Goal: Navigation & Orientation: Find specific page/section

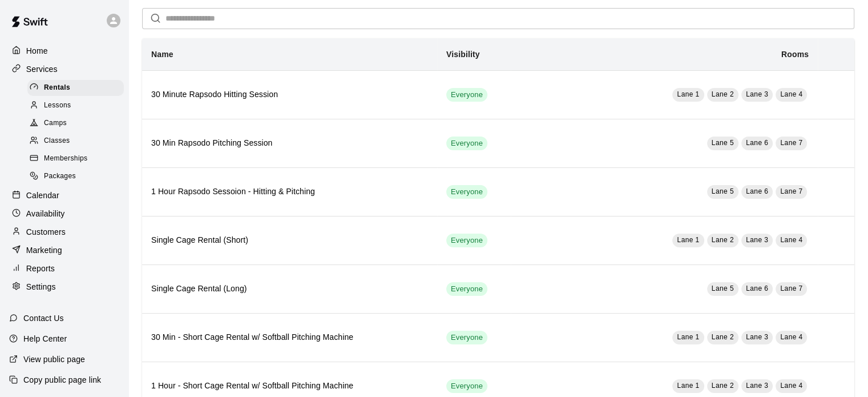
scroll to position [119, 0]
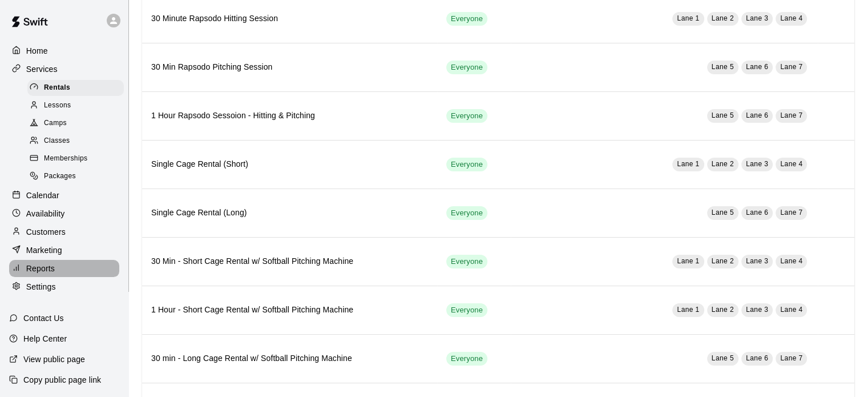
click at [35, 274] on p "Reports" at bounding box center [40, 268] width 29 height 11
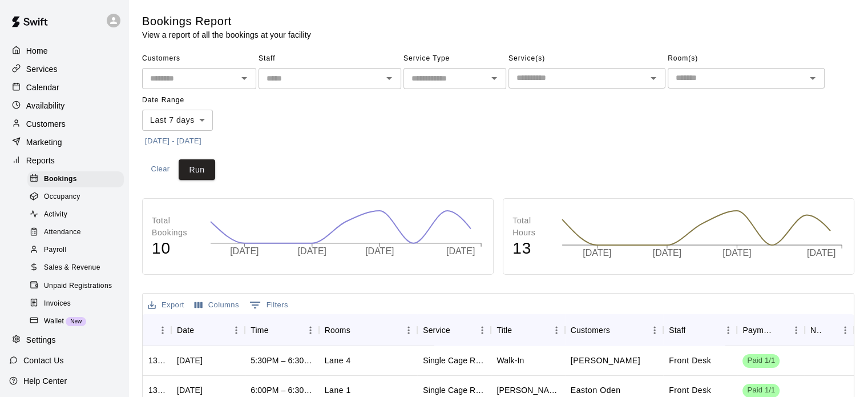
scroll to position [42, 0]
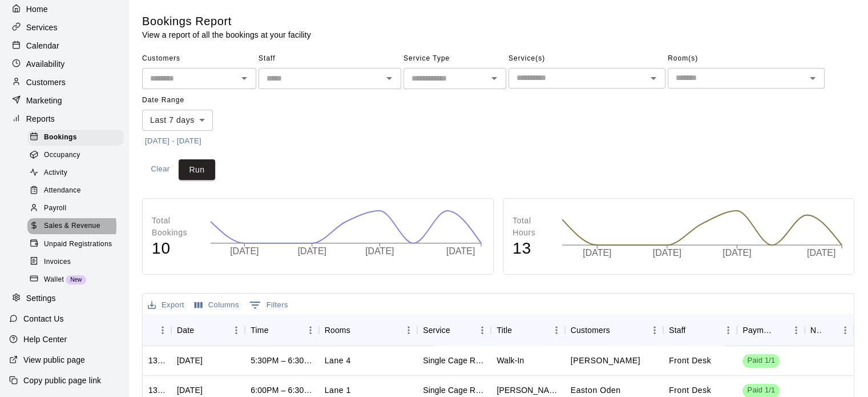
click at [57, 232] on span "Sales & Revenue" at bounding box center [72, 225] width 57 height 11
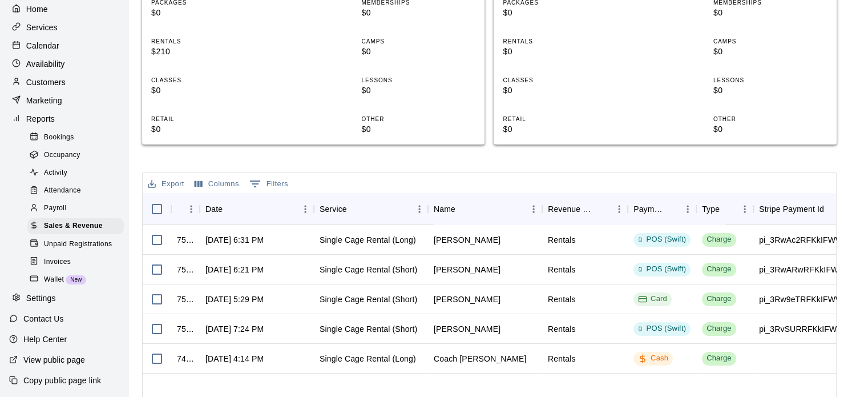
scroll to position [279, 0]
click at [333, 245] on div "Single Cage Rental (Long)" at bounding box center [371, 239] width 114 height 30
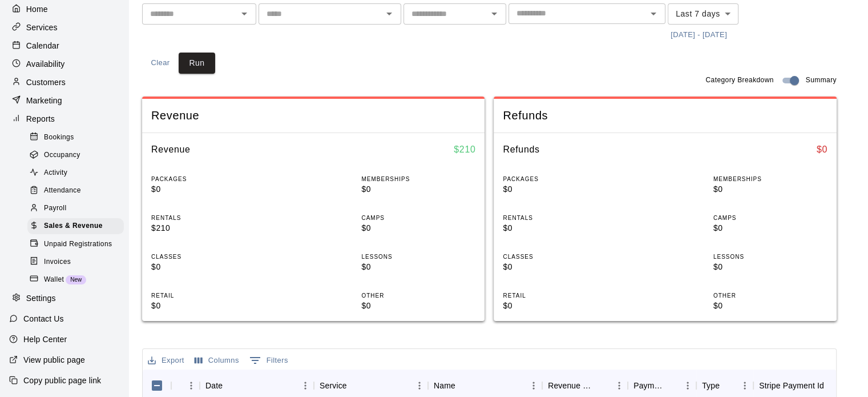
scroll to position [0, 0]
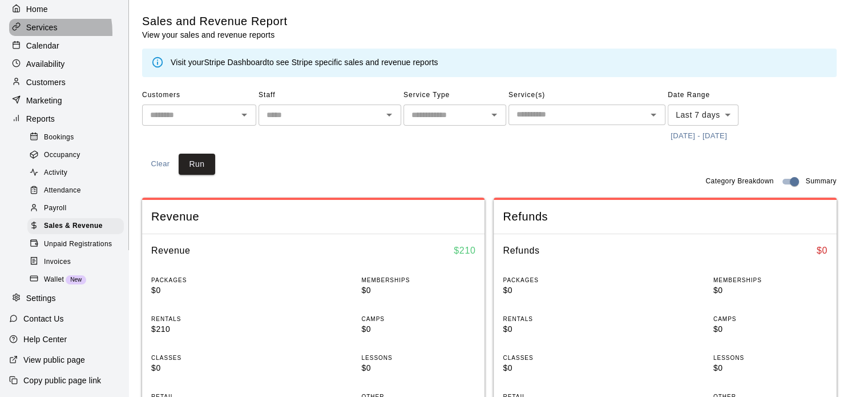
click at [28, 33] on p "Services" at bounding box center [41, 27] width 31 height 11
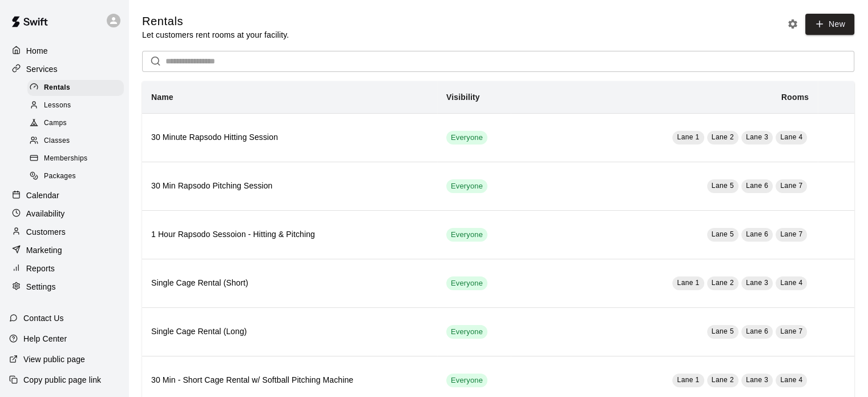
click at [39, 59] on div "Home" at bounding box center [64, 50] width 110 height 17
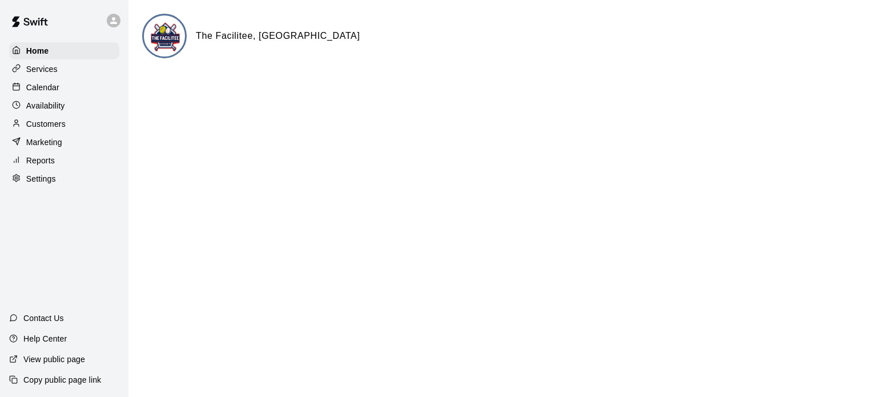
click at [41, 70] on p "Services" at bounding box center [41, 68] width 31 height 11
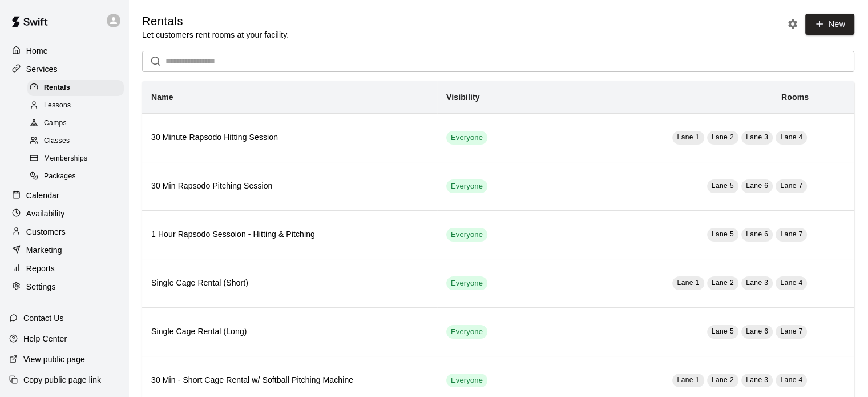
click at [45, 66] on p "Services" at bounding box center [41, 68] width 31 height 11
